Goal: Navigation & Orientation: Understand site structure

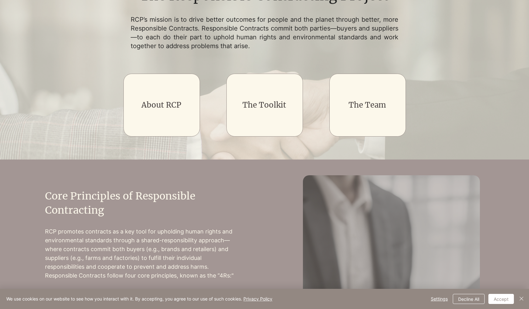
scroll to position [90, 0]
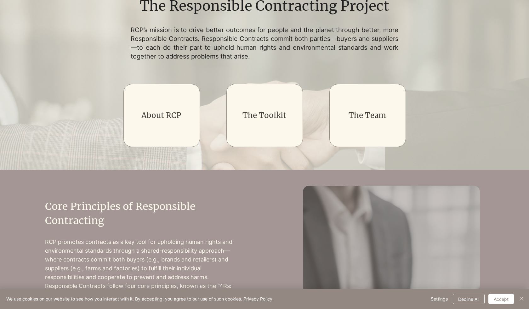
click at [521, 300] on img "Close" at bounding box center [522, 299] width 8 height 8
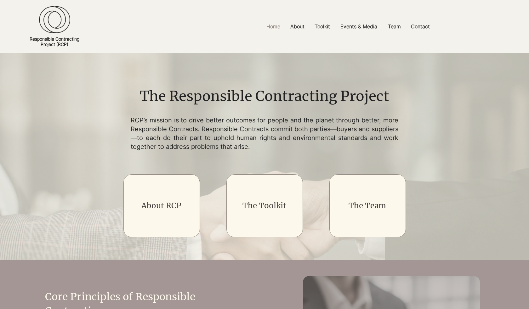
scroll to position [0, 0]
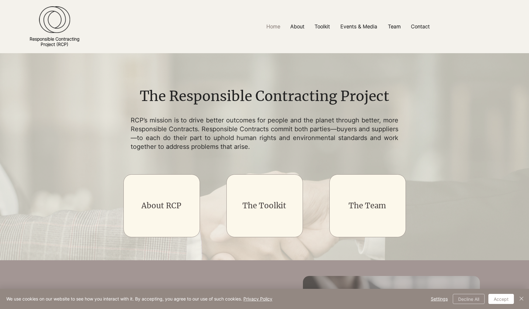
click at [473, 300] on button "Decline All" at bounding box center [469, 299] width 32 height 10
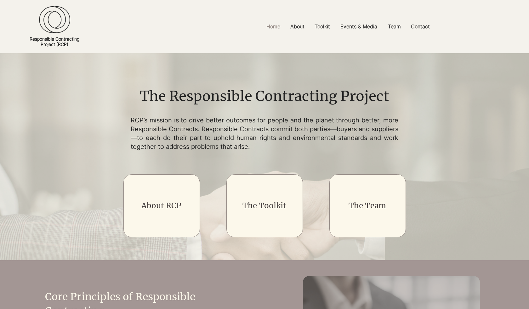
click at [43, 17] on img at bounding box center [54, 19] width 31 height 27
click at [54, 27] on img at bounding box center [54, 19] width 31 height 27
click at [226, 142] on p "RCP’s mission is to drive better outcomes for people and the planet through bet…" at bounding box center [265, 133] width 268 height 35
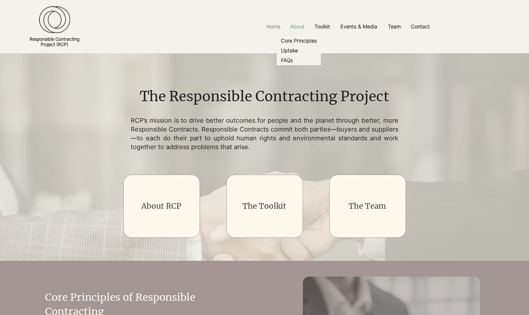
click at [301, 31] on p "About" at bounding box center [297, 27] width 20 height 14
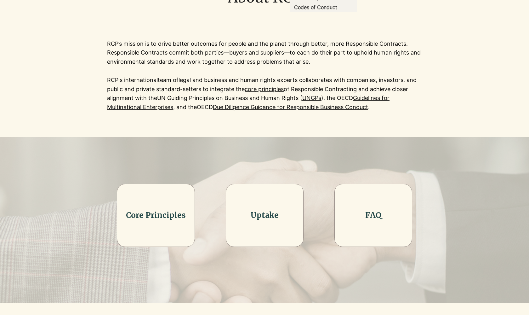
scroll to position [111, 0]
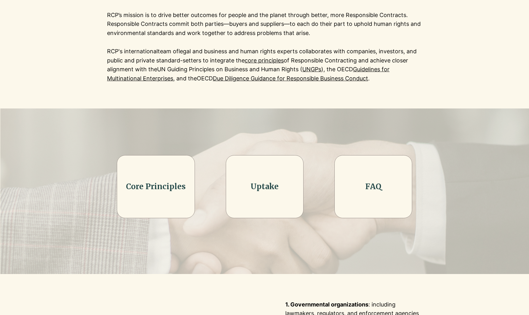
click at [360, 123] on img at bounding box center [264, 263] width 529 height 311
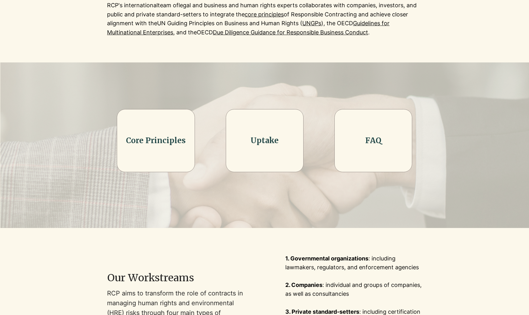
scroll to position [0, 0]
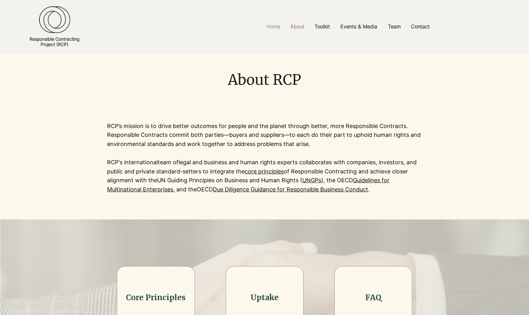
click at [272, 28] on p "Home" at bounding box center [273, 27] width 20 height 14
